Goal: Information Seeking & Learning: Learn about a topic

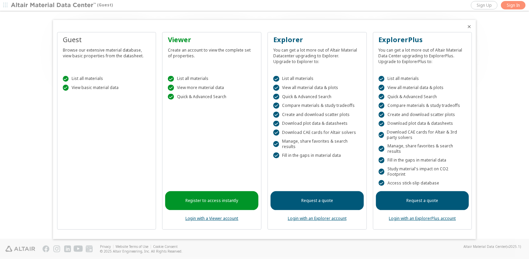
click at [78, 87] on div " List all materials  View basic material data" at bounding box center [106, 82] width 93 height 29
click at [89, 96] on div " List all materials  View basic material data" at bounding box center [106, 82] width 93 height 29
click at [7, 4] on div at bounding box center [264, 129] width 529 height 259
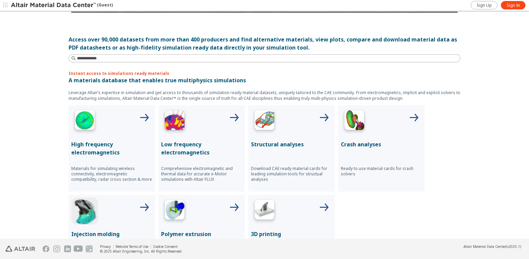
scroll to position [203, 0]
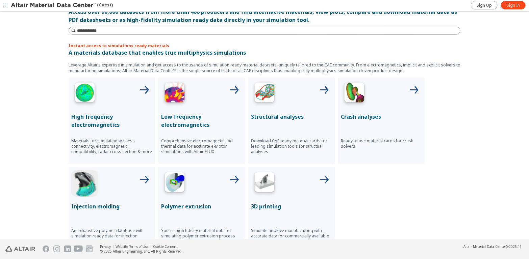
click at [269, 113] on p "Structural analyses" at bounding box center [291, 117] width 81 height 8
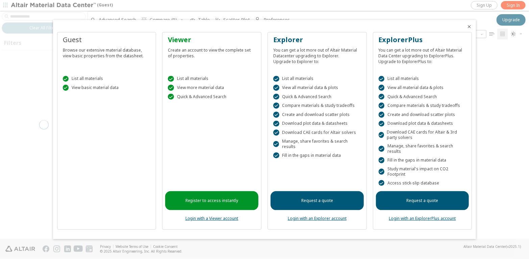
click at [227, 19] on div at bounding box center [264, 129] width 529 height 259
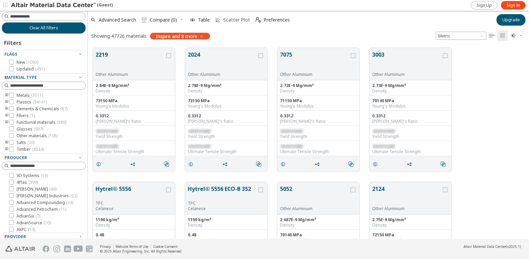
scroll to position [5, 5]
click at [200, 21] on span "Table" at bounding box center [204, 20] width 12 height 5
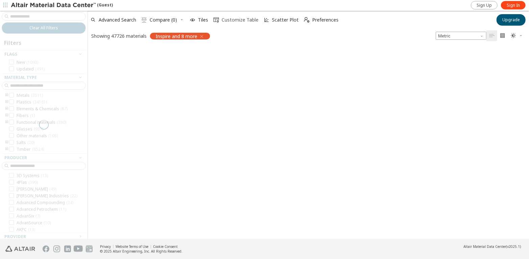
click at [232, 22] on span "Customize Table" at bounding box center [240, 20] width 37 height 5
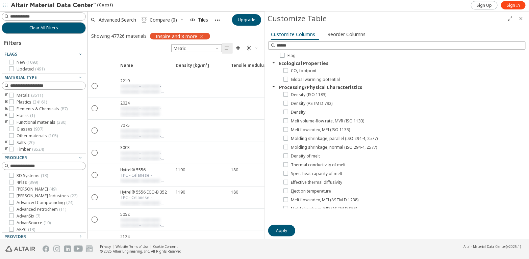
click at [232, 22] on div "Advanced Search  Compare (0) Tiles Upgrade" at bounding box center [176, 19] width 177 height 15
click at [9, 95] on icon at bounding box center [11, 95] width 5 height 5
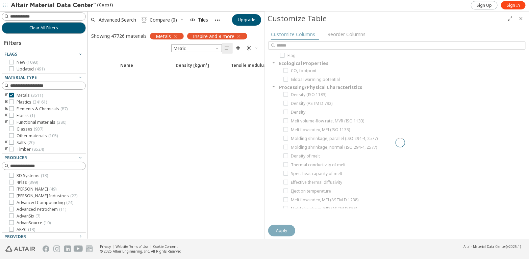
click at [521, 20] on icon "Close" at bounding box center [520, 18] width 5 height 5
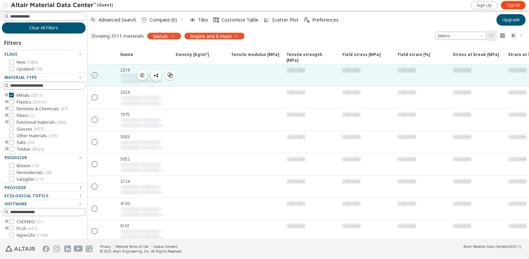
click at [94, 77] on icon "" at bounding box center [95, 75] width 6 height 6
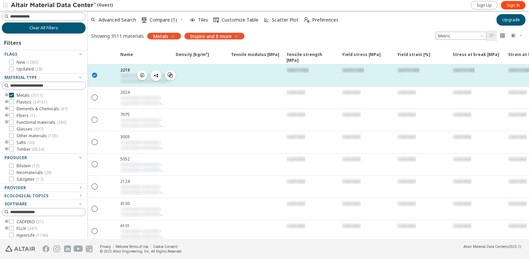
click at [94, 77] on icon "" at bounding box center [95, 75] width 6 height 6
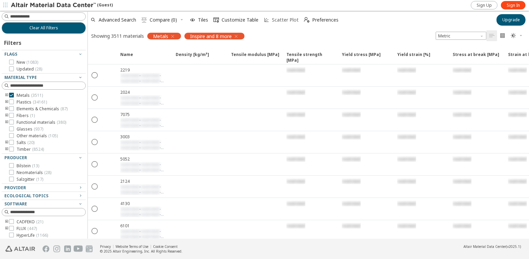
click at [274, 22] on span "Scatter Plot" at bounding box center [285, 20] width 27 height 5
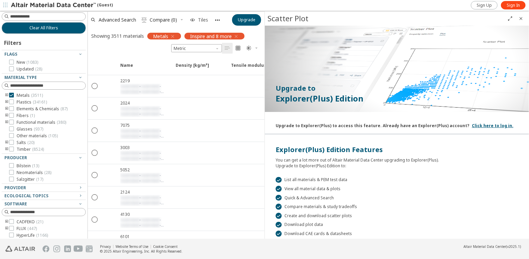
click at [207, 18] on span "Tiles" at bounding box center [203, 20] width 10 height 5
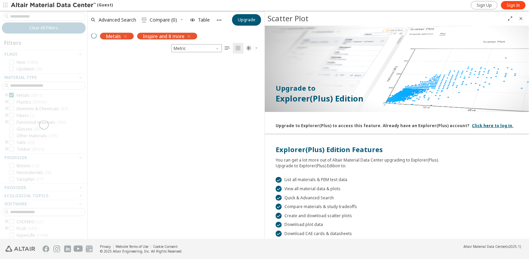
click at [221, 19] on icon "button" at bounding box center [220, 20] width 6 height 6
click at [156, 75] on div at bounding box center [176, 146] width 177 height 185
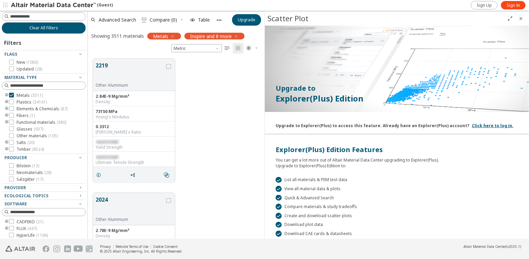
click at [44, 98] on div "Metals ( 3511 ) Plastics ( 34161 ) Elements & Chemicals ( 87 ) Fibers ( 1 ) Fun…" at bounding box center [44, 122] width 84 height 59
click at [154, 115] on div "Young's Modulus" at bounding box center [134, 117] width 77 height 5
click at [172, 71] on div "grid" at bounding box center [168, 74] width 7 height 27
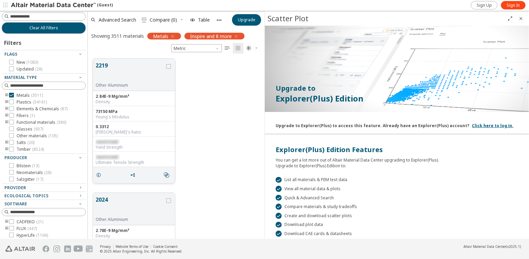
click at [127, 95] on div "2.84E-9 Mg/mm³" at bounding box center [134, 96] width 77 height 5
click at [206, 36] on span "Inspire and 8 more" at bounding box center [211, 36] width 42 height 6
click at [486, 7] on span "Sign Up" at bounding box center [484, 5] width 15 height 5
